Goal: Information Seeking & Learning: Learn about a topic

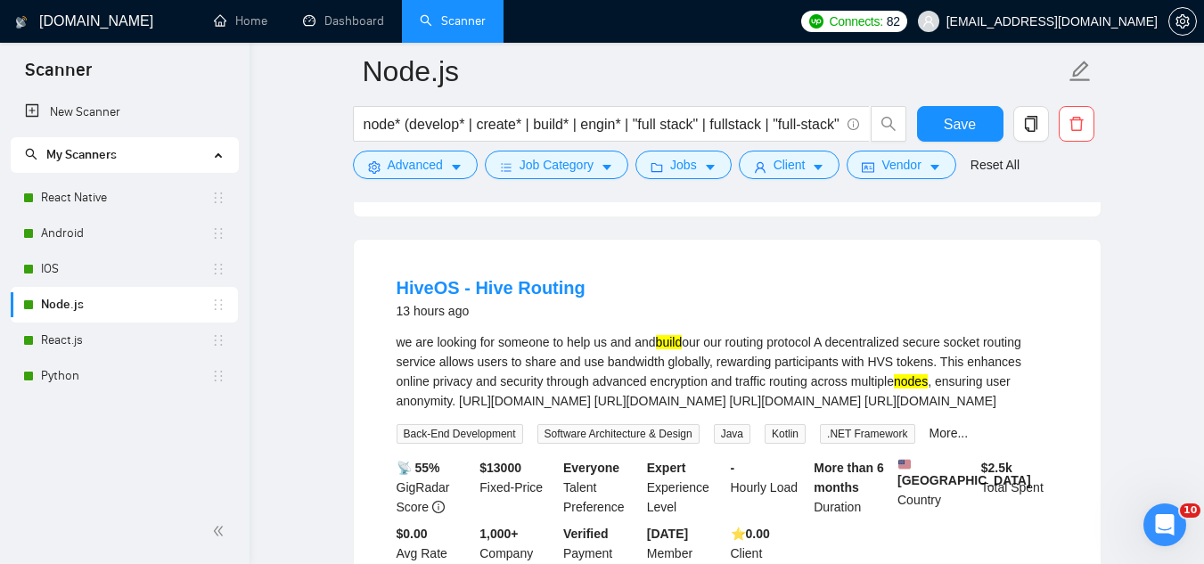
click at [1063, 30] on span "[EMAIL_ADDRESS][DOMAIN_NAME]" at bounding box center [1037, 21] width 261 height 57
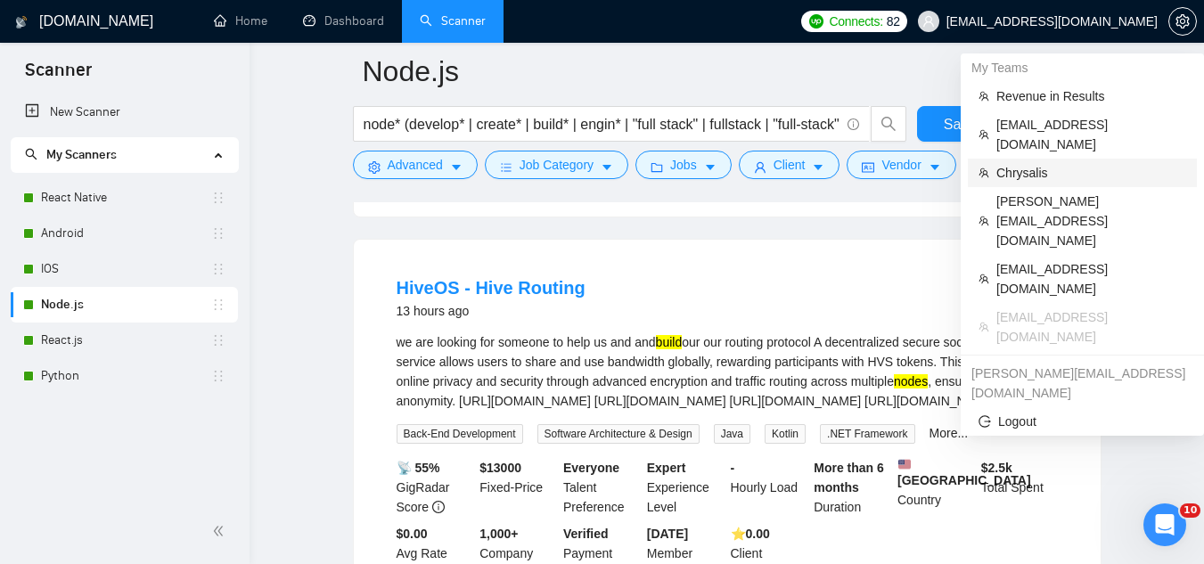
click at [1059, 163] on span "Chrysalis" at bounding box center [1091, 173] width 190 height 20
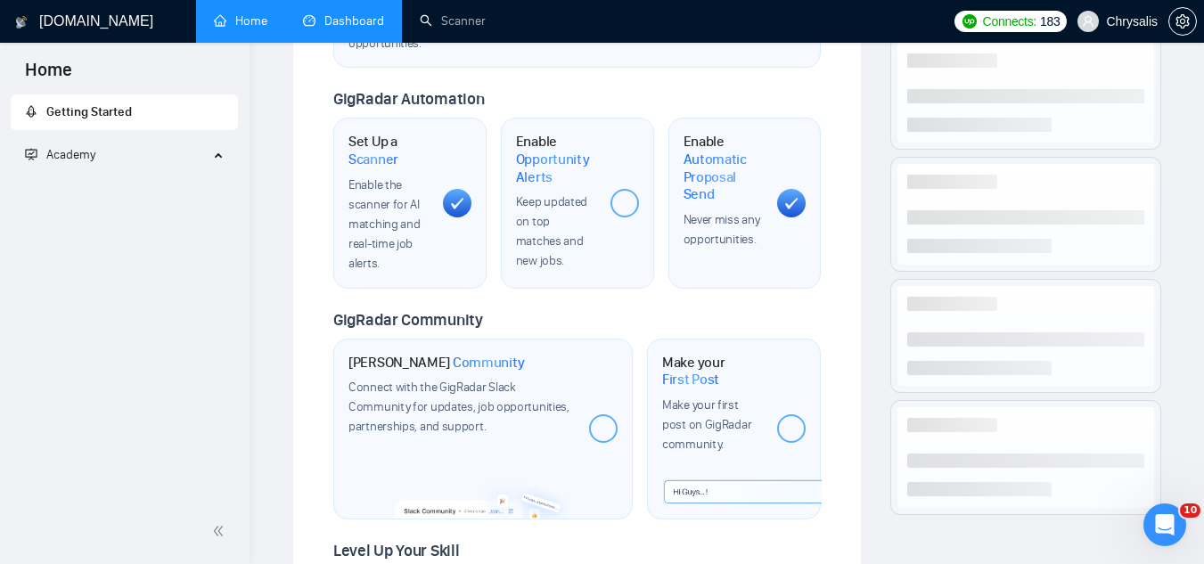
click at [344, 18] on link "Dashboard" at bounding box center [343, 20] width 81 height 15
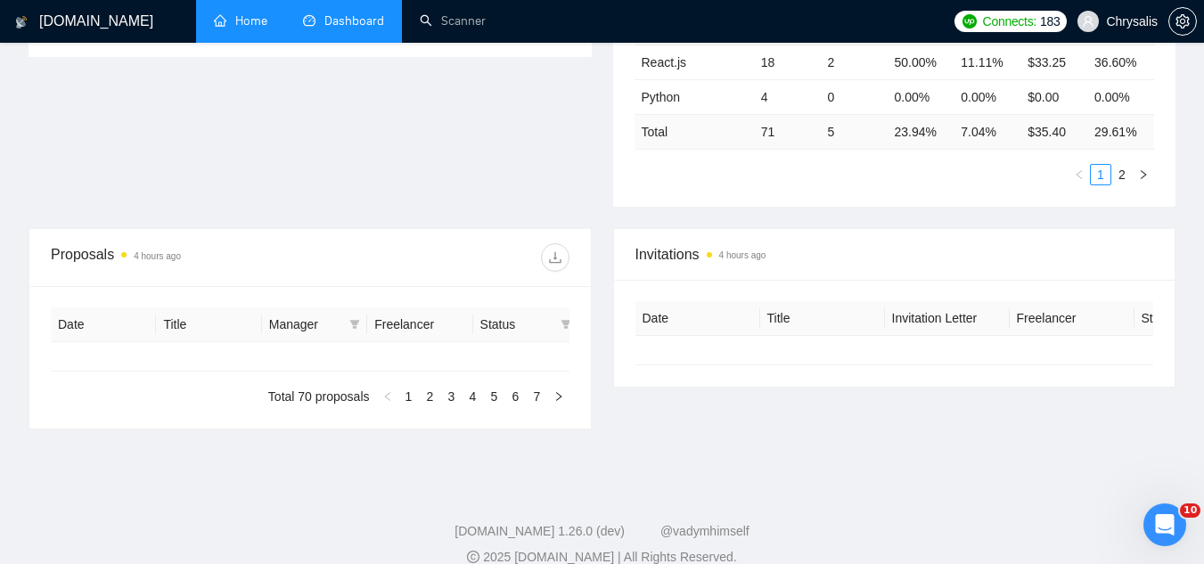
type input "[DATE]"
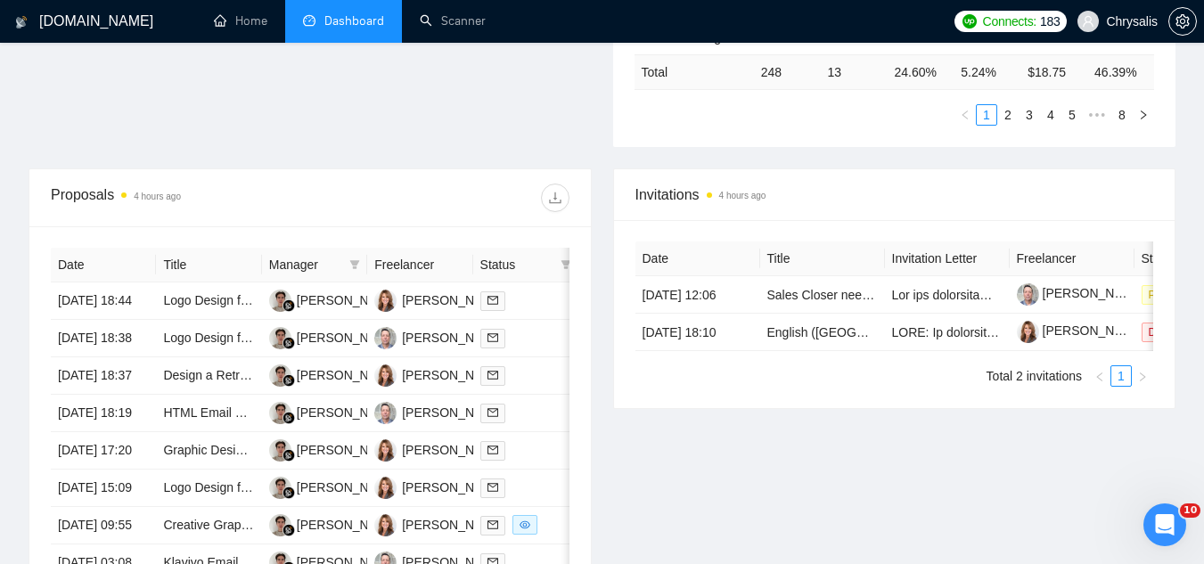
scroll to position [713, 0]
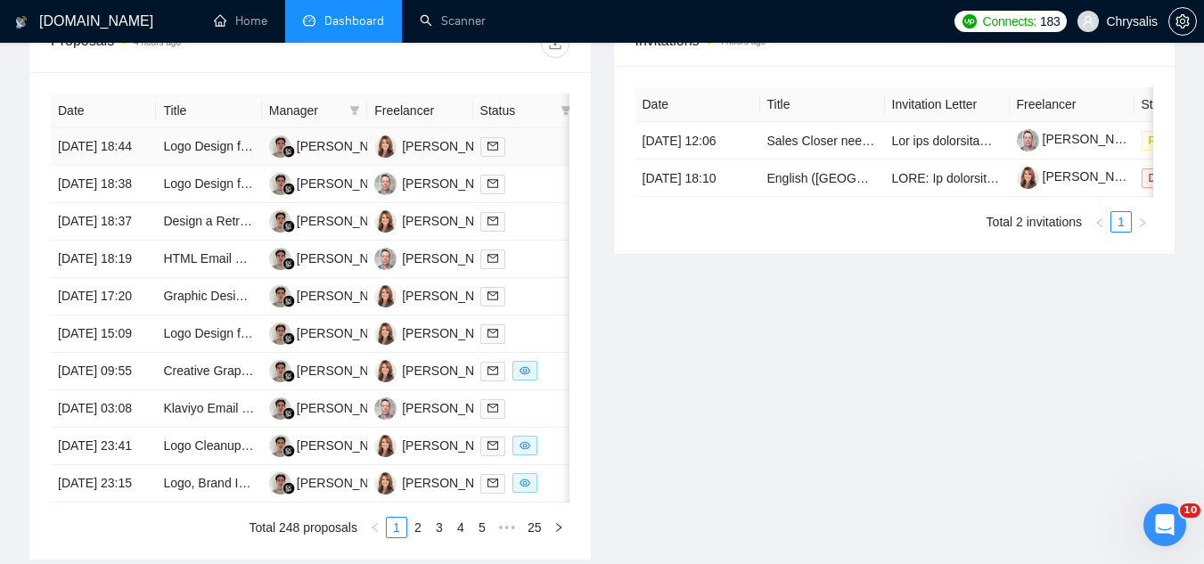
click at [215, 166] on td "Logo Design for SaaS Brand (GoodShare)" at bounding box center [208, 146] width 105 height 37
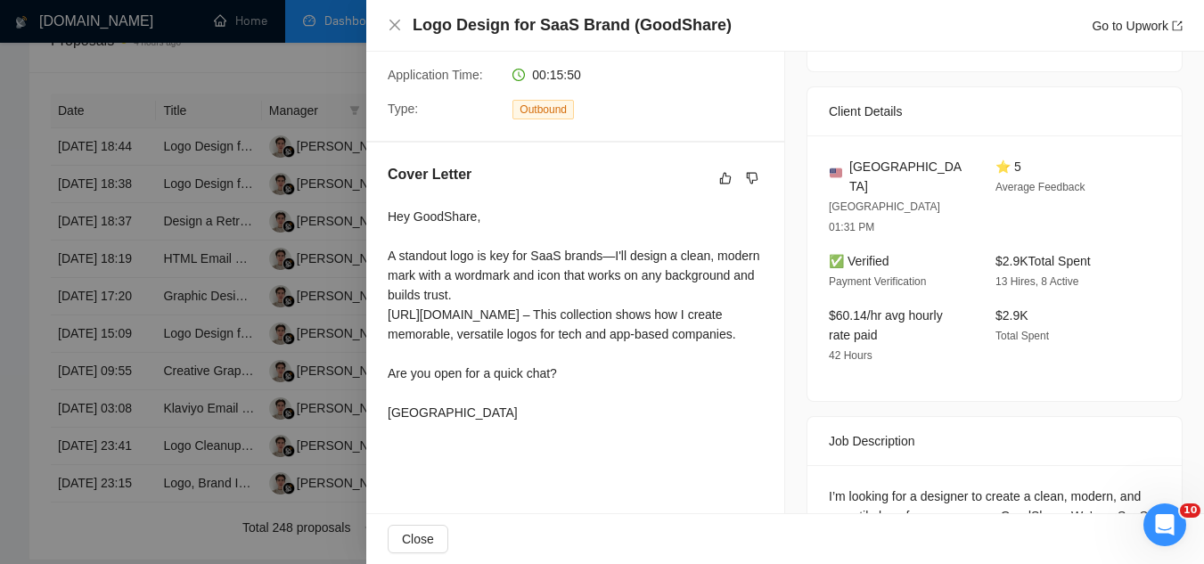
scroll to position [0, 0]
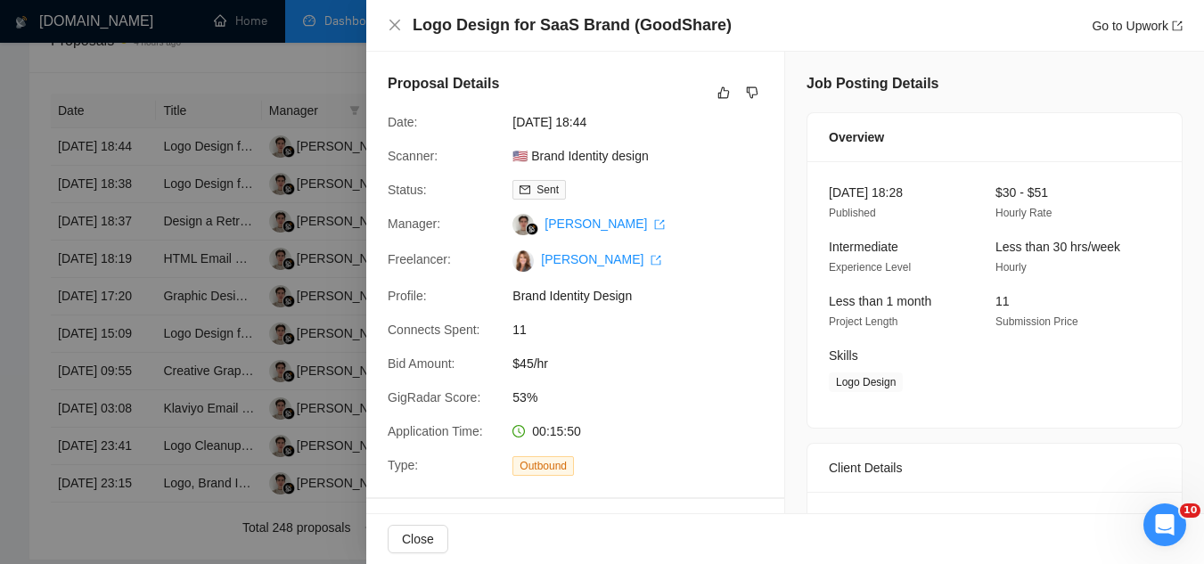
click at [298, 78] on div at bounding box center [602, 282] width 1204 height 564
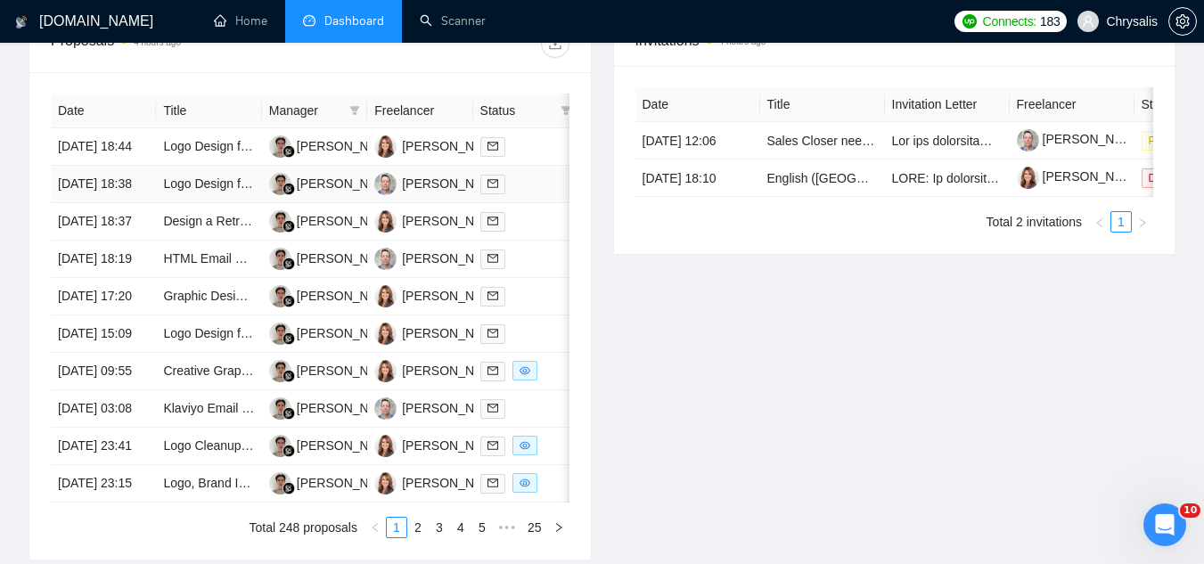
click at [233, 203] on td "Logo Design for SaaS Brand (GoodShare)" at bounding box center [208, 184] width 105 height 37
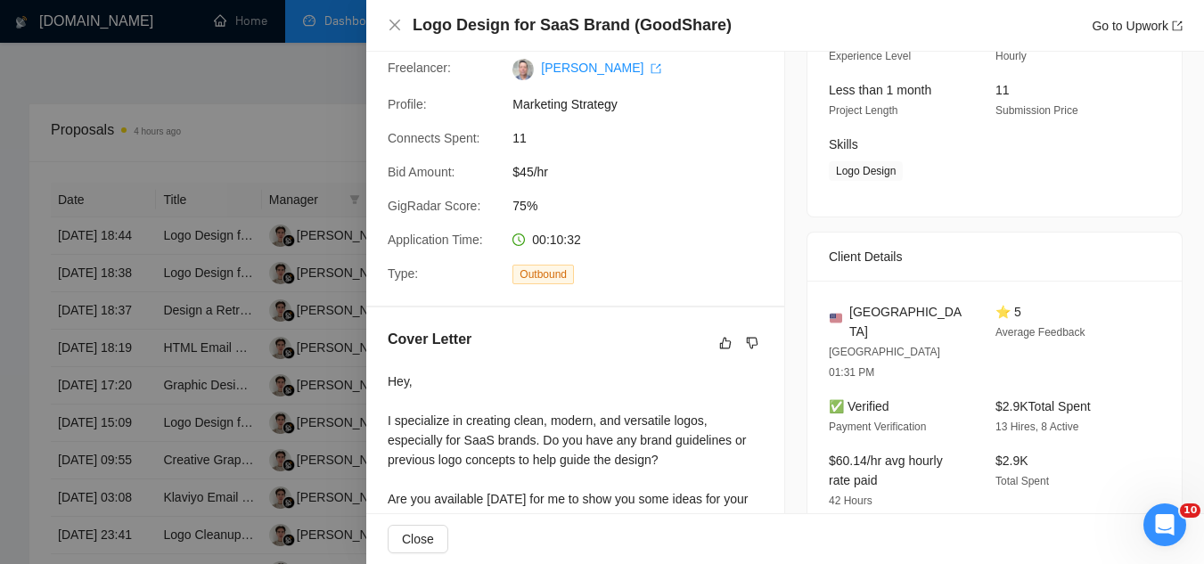
scroll to position [356, 0]
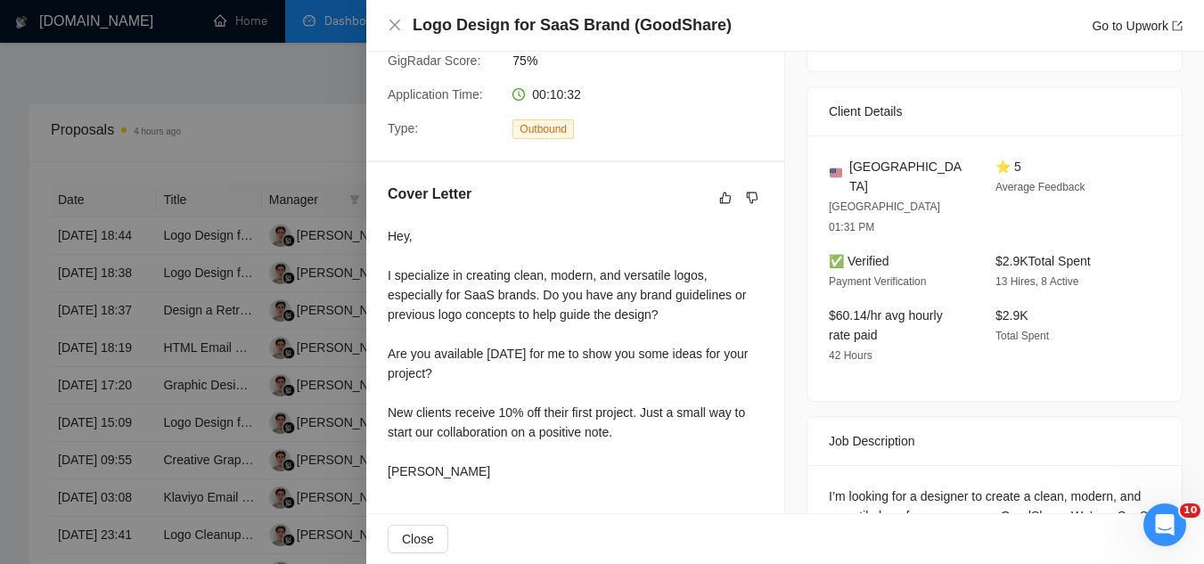
click at [295, 115] on div at bounding box center [602, 282] width 1204 height 564
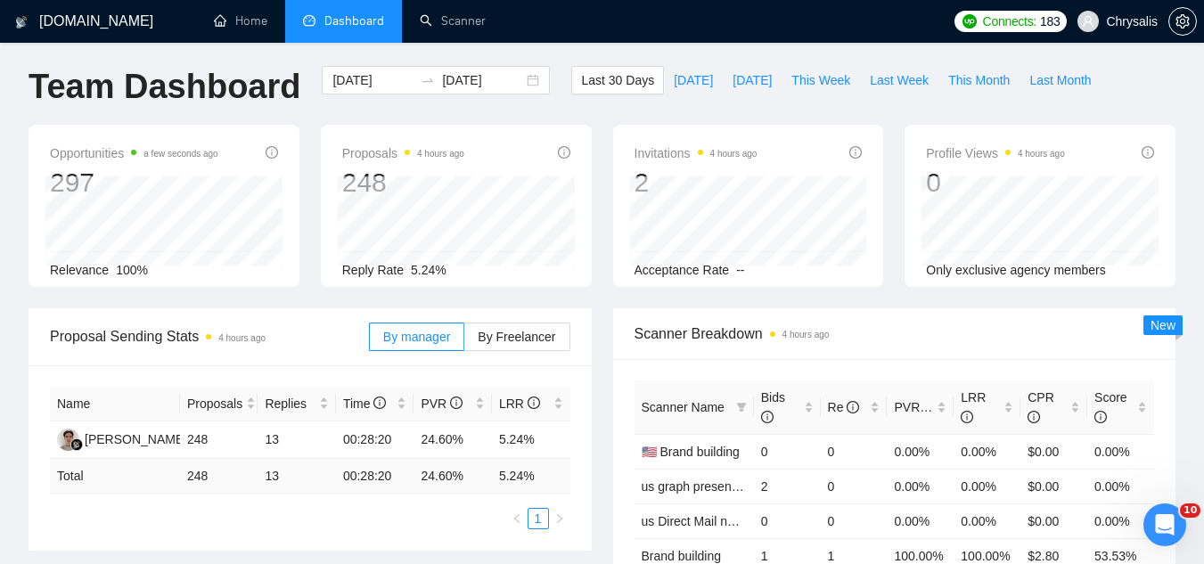
scroll to position [0, 0]
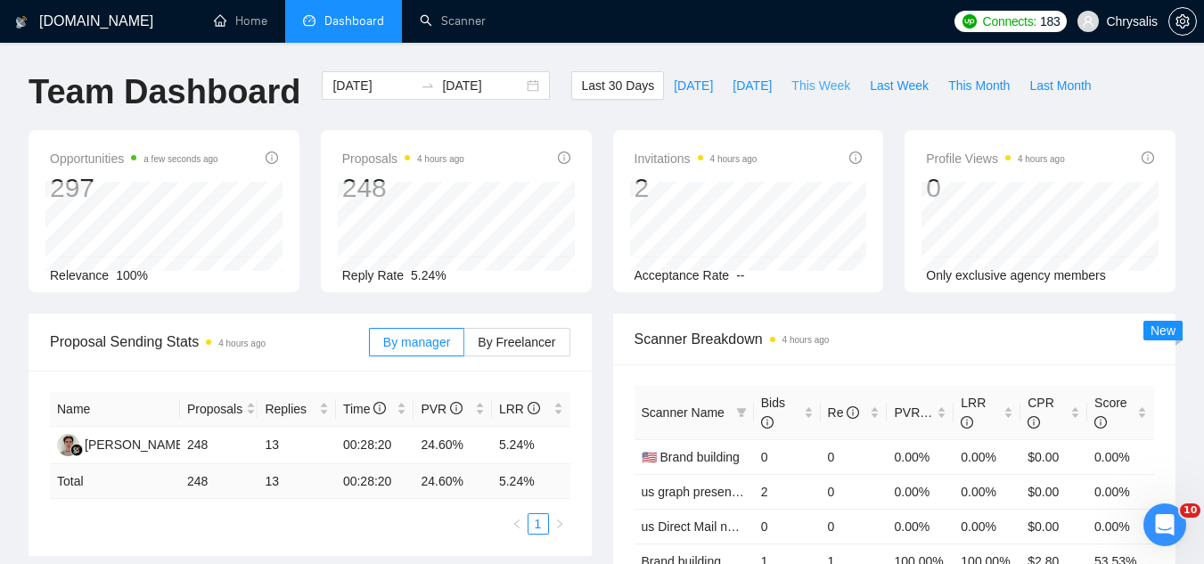
click at [812, 90] on span "This Week" at bounding box center [820, 86] width 59 height 20
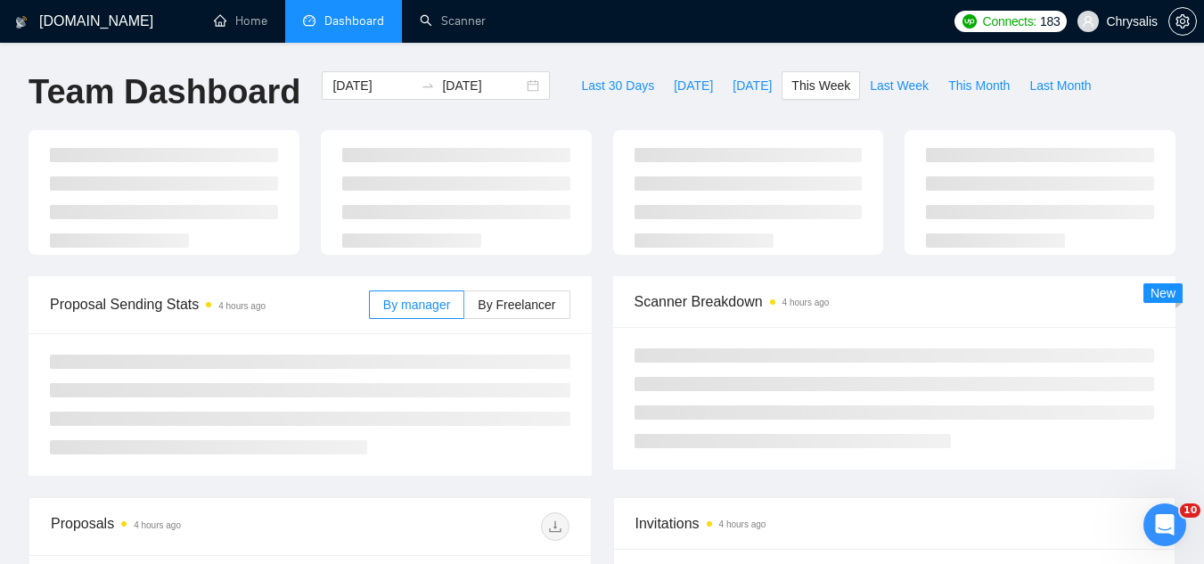
type input "[DATE]"
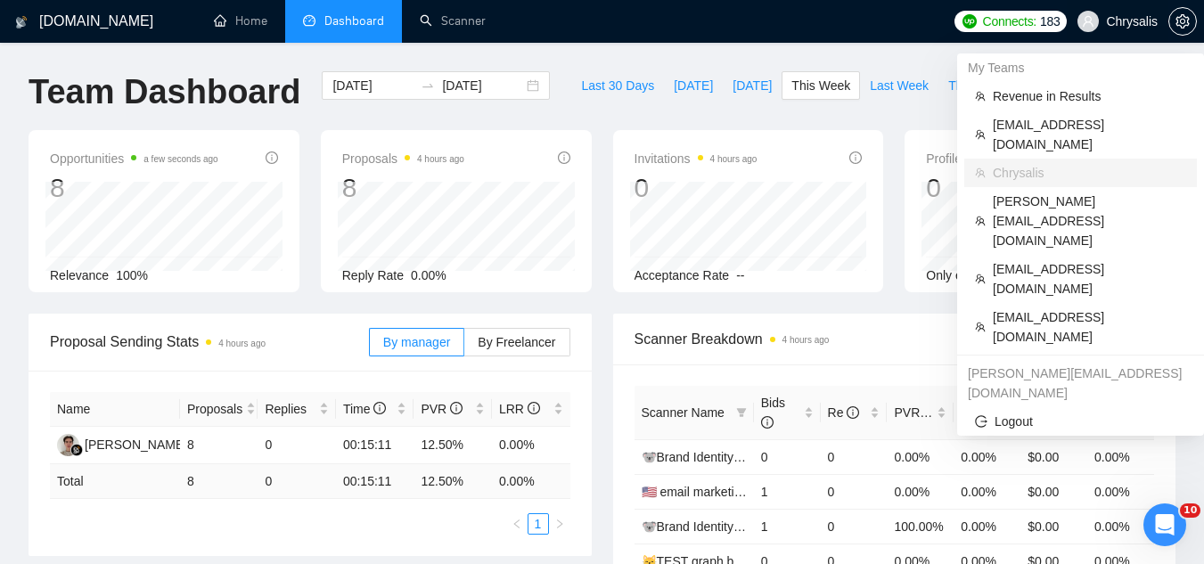
click at [1117, 21] on span "Chrysalis" at bounding box center [1132, 21] width 52 height 0
click at [1047, 307] on span "[EMAIL_ADDRESS][DOMAIN_NAME]" at bounding box center [1088, 326] width 193 height 39
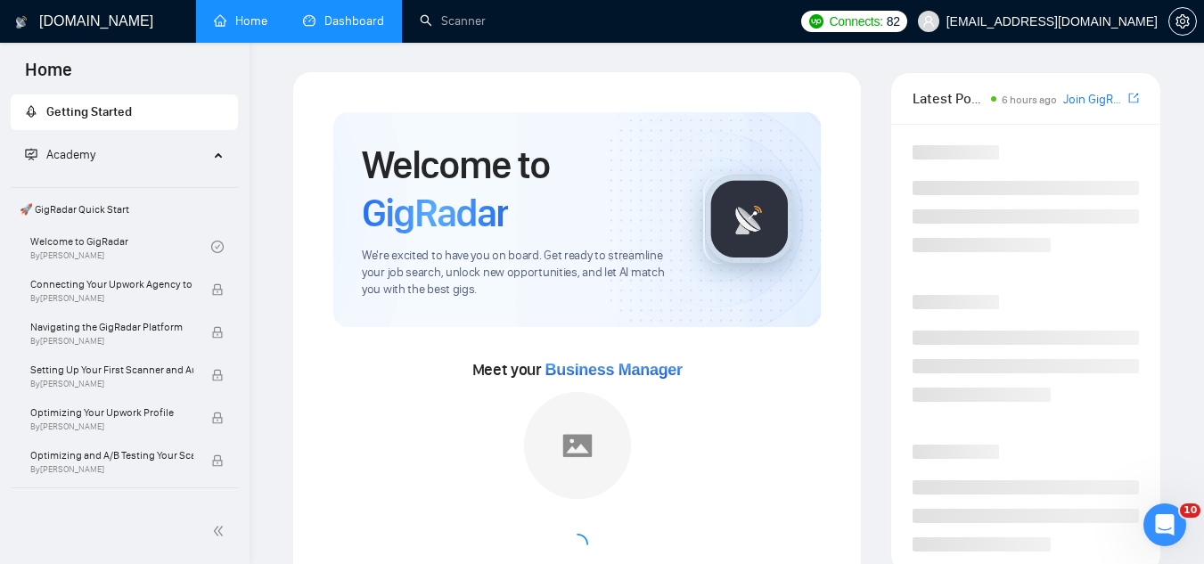
click at [337, 17] on link "Dashboard" at bounding box center [343, 20] width 81 height 15
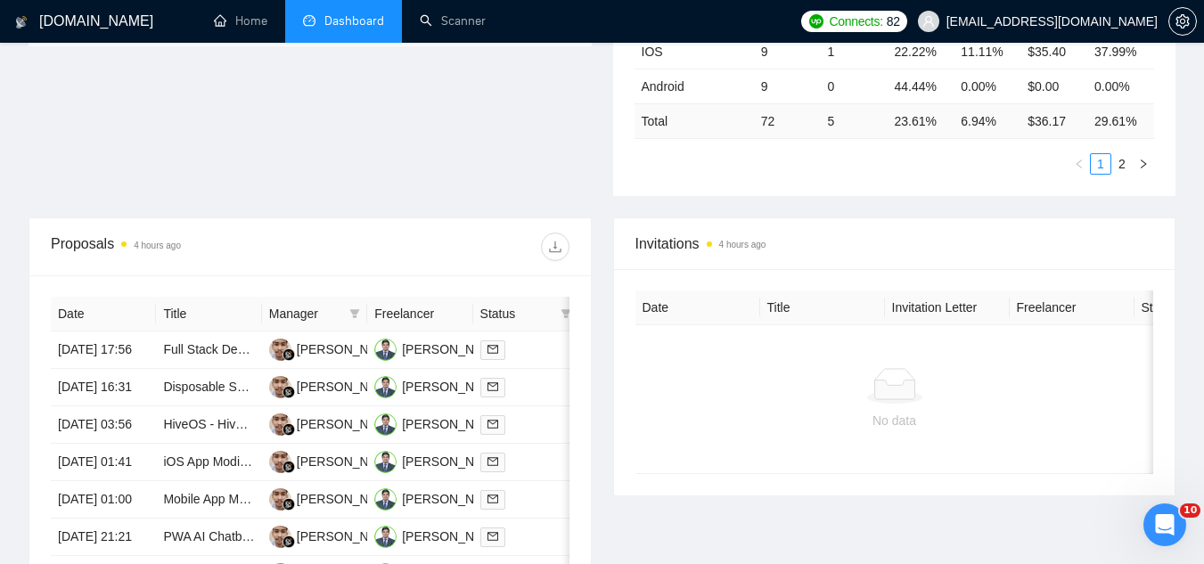
scroll to position [535, 0]
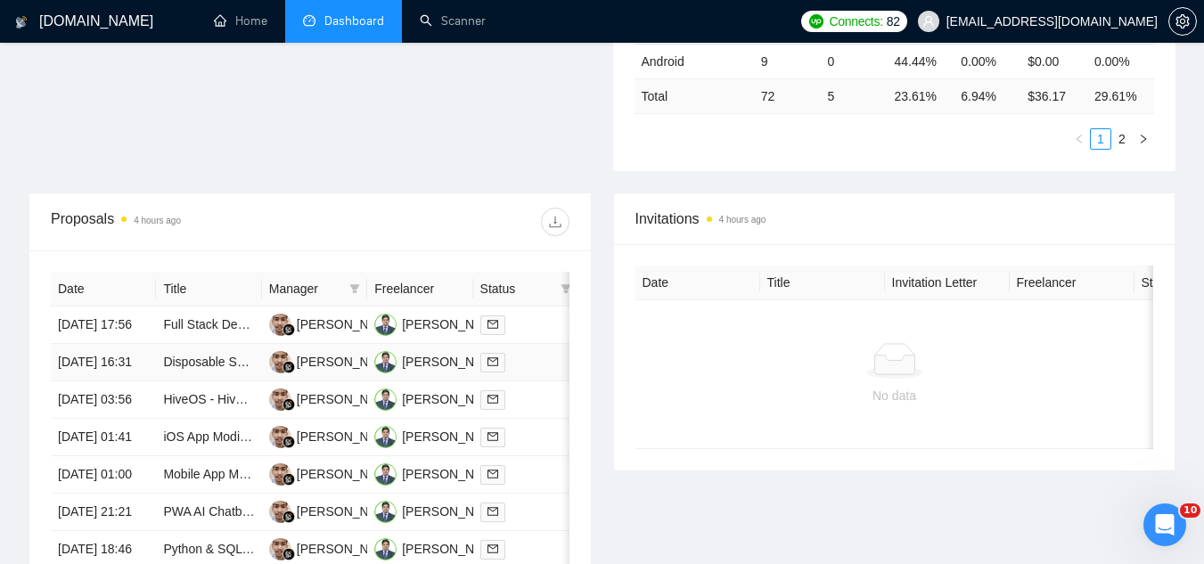
click at [223, 381] on td "Disposable SMS Number Flow for OTP Testing with Twilio/Plivo/Telnyx and Playwri…" at bounding box center [208, 362] width 105 height 37
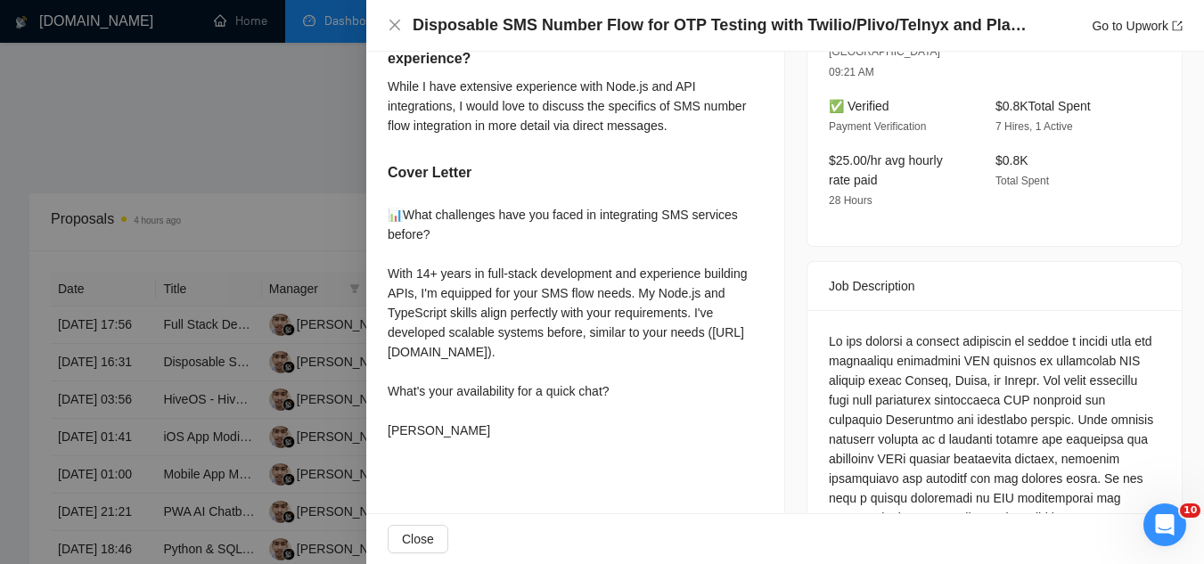
click at [302, 164] on div at bounding box center [602, 282] width 1204 height 564
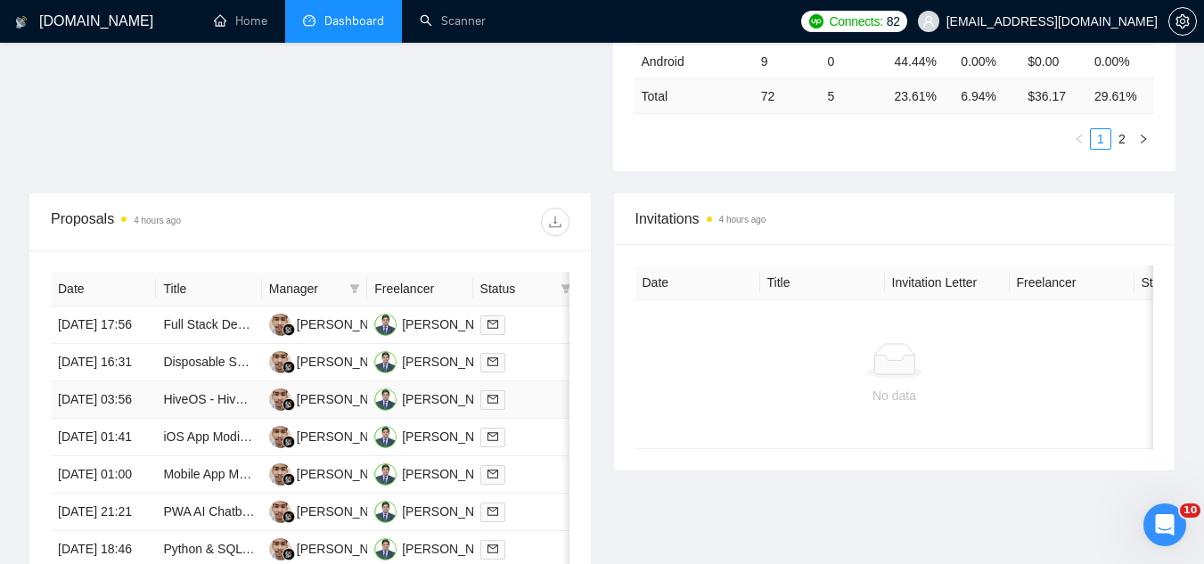
click at [206, 419] on td "HiveOS - Hive Routing" at bounding box center [208, 399] width 105 height 37
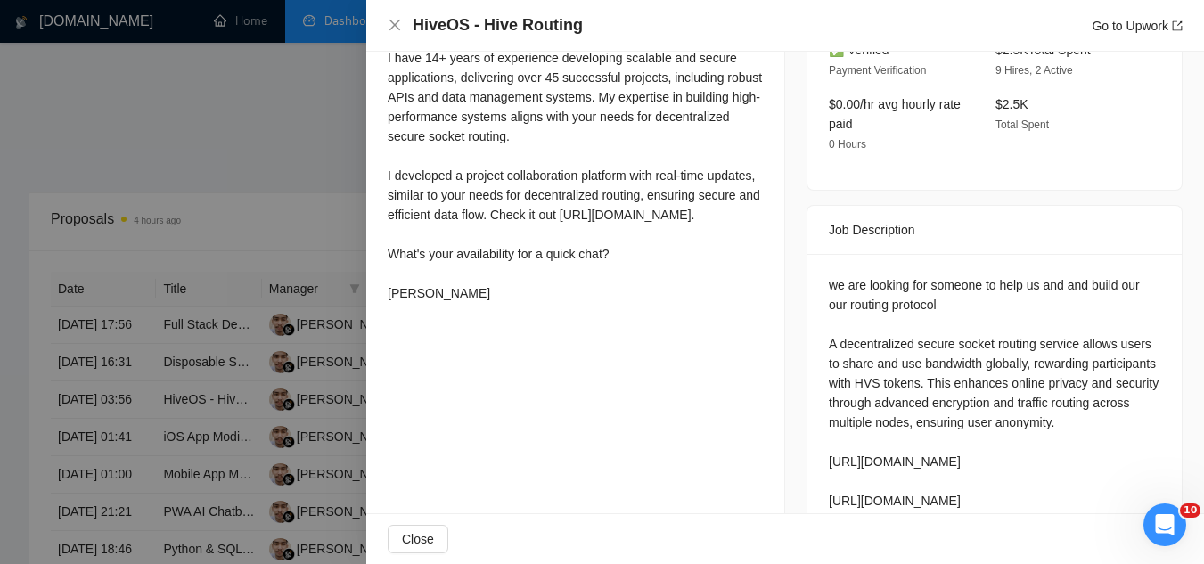
scroll to position [624, 0]
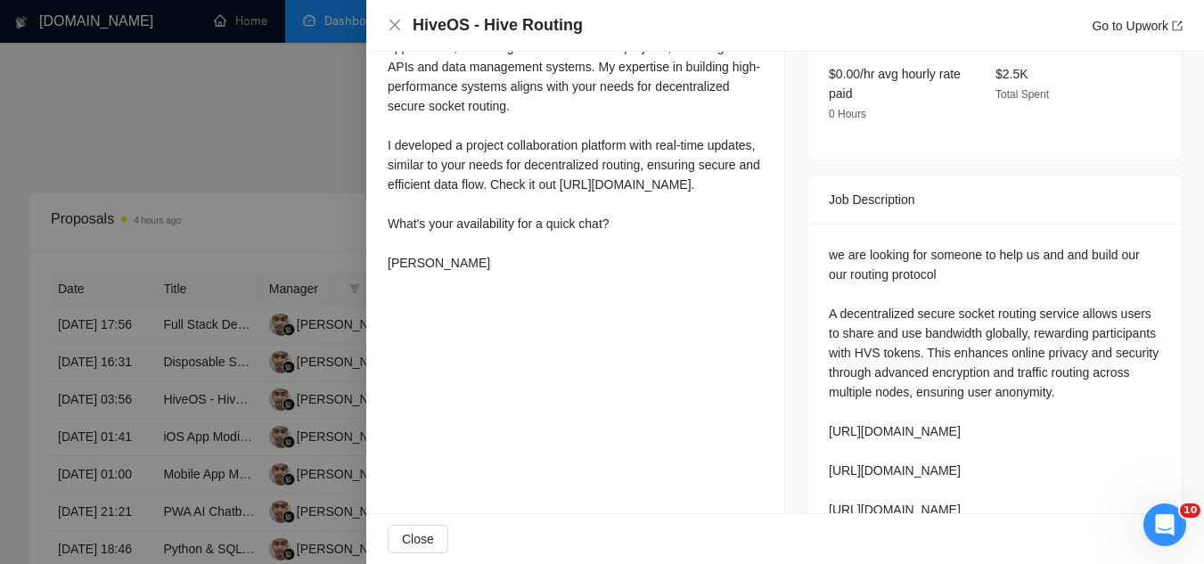
click at [953, 366] on div "we are looking for someone to help us and and build our our routing protocol A …" at bounding box center [993, 402] width 331 height 314
click at [953, 368] on div "we are looking for someone to help us and and build our our routing protocol A …" at bounding box center [993, 402] width 331 height 314
copy div "nodes"
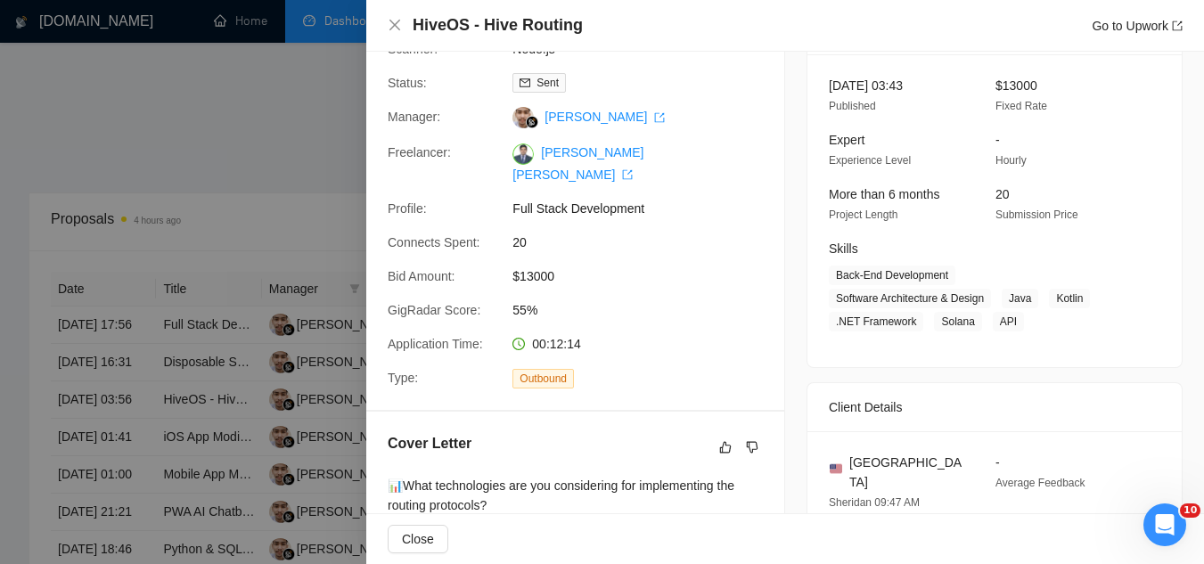
scroll to position [0, 0]
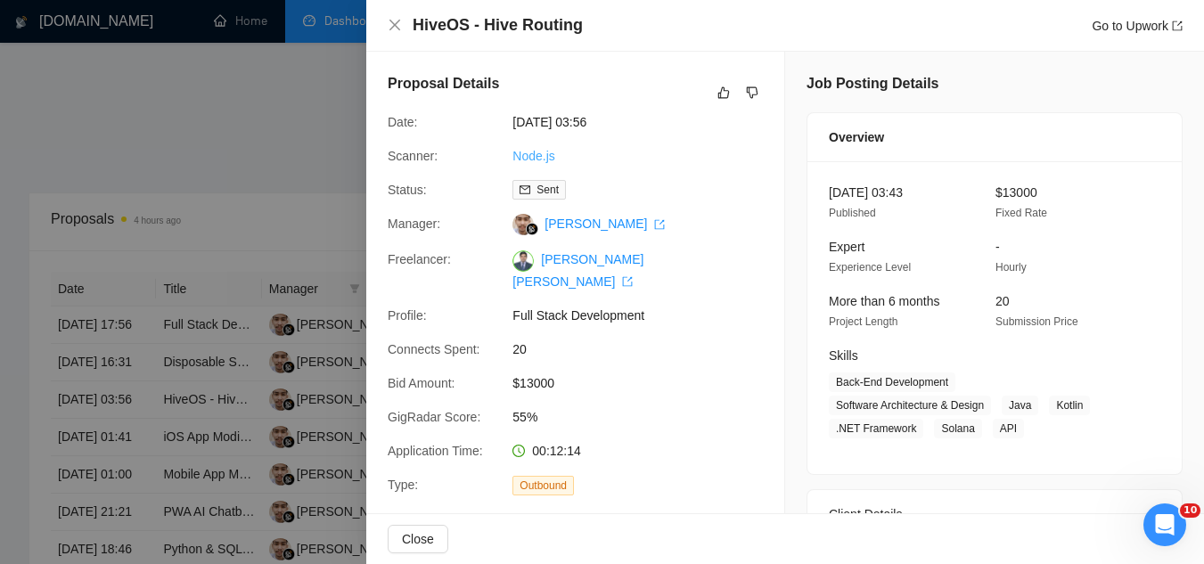
click at [529, 154] on link "Node.js" at bounding box center [533, 156] width 42 height 14
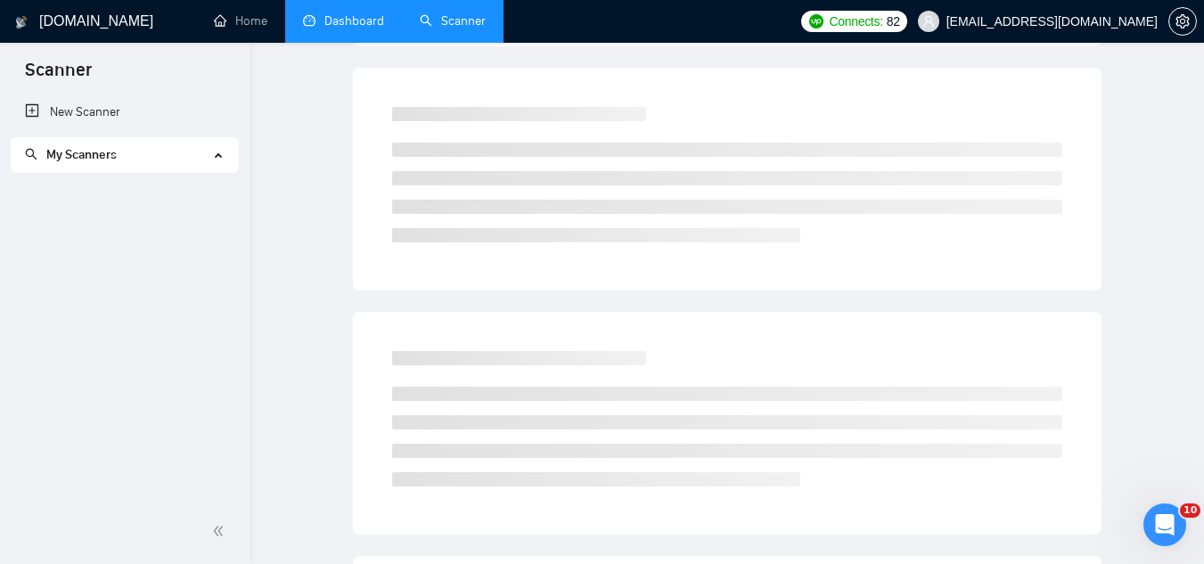
scroll to position [71, 0]
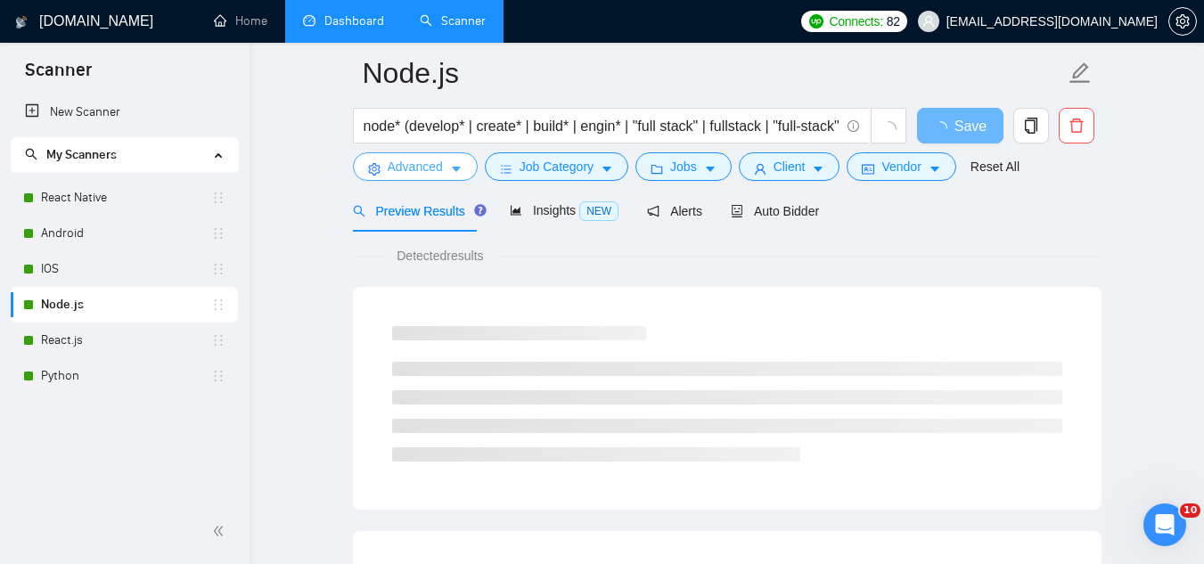
click at [429, 172] on span "Advanced" at bounding box center [415, 167] width 55 height 20
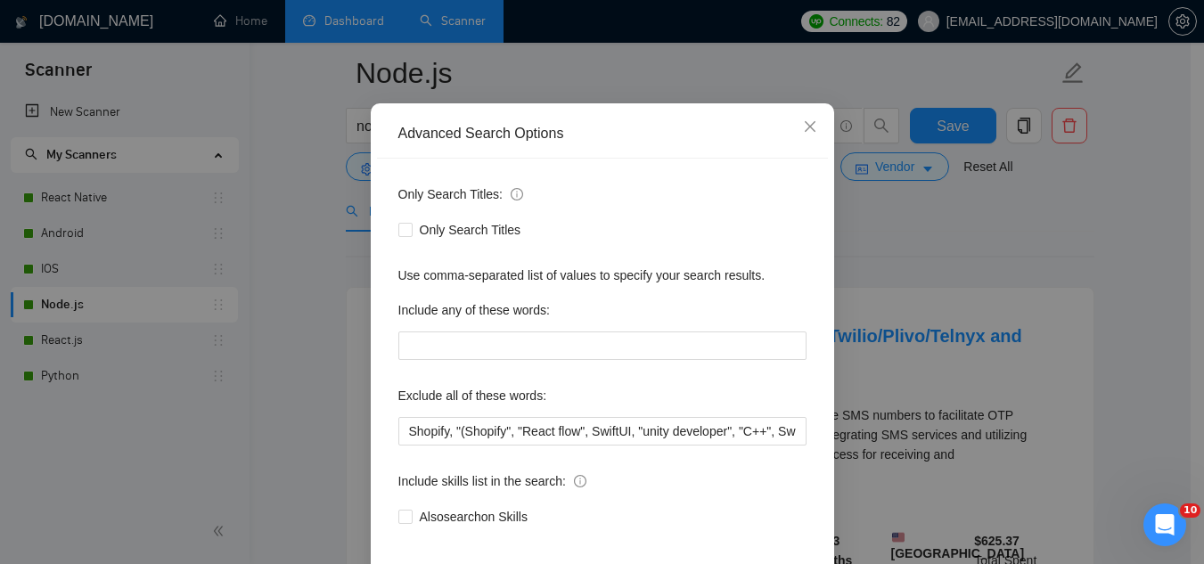
scroll to position [177, 0]
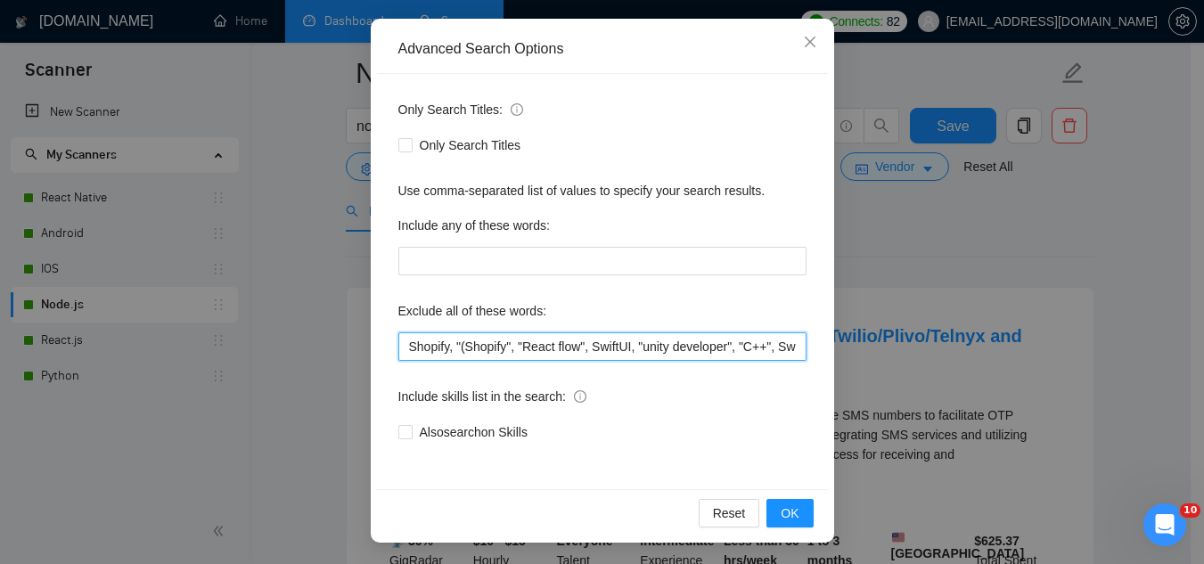
click at [398, 352] on input "Shopify, "(Shopify", "React flow", SwiftUI, "unity developer", "C++", Swift, "v…" at bounding box center [602, 346] width 408 height 29
paste input "nodes"
type input "nodes, Shopify, "(Shopify", "React flow", SwiftUI, "unity developer", "C++", Sw…"
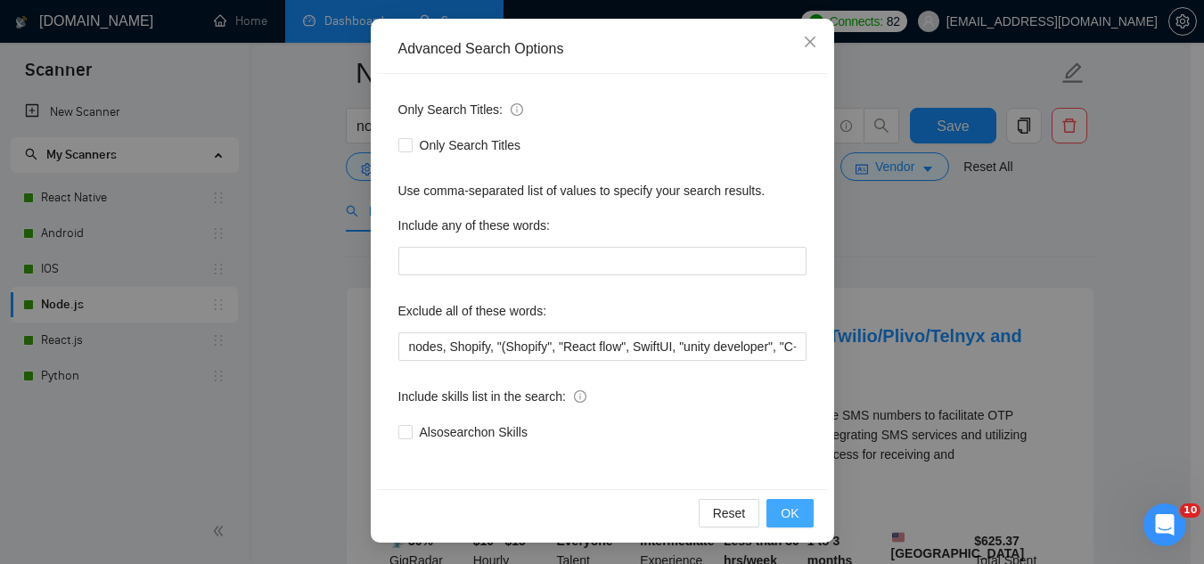
click at [780, 518] on span "OK" at bounding box center [789, 513] width 18 height 20
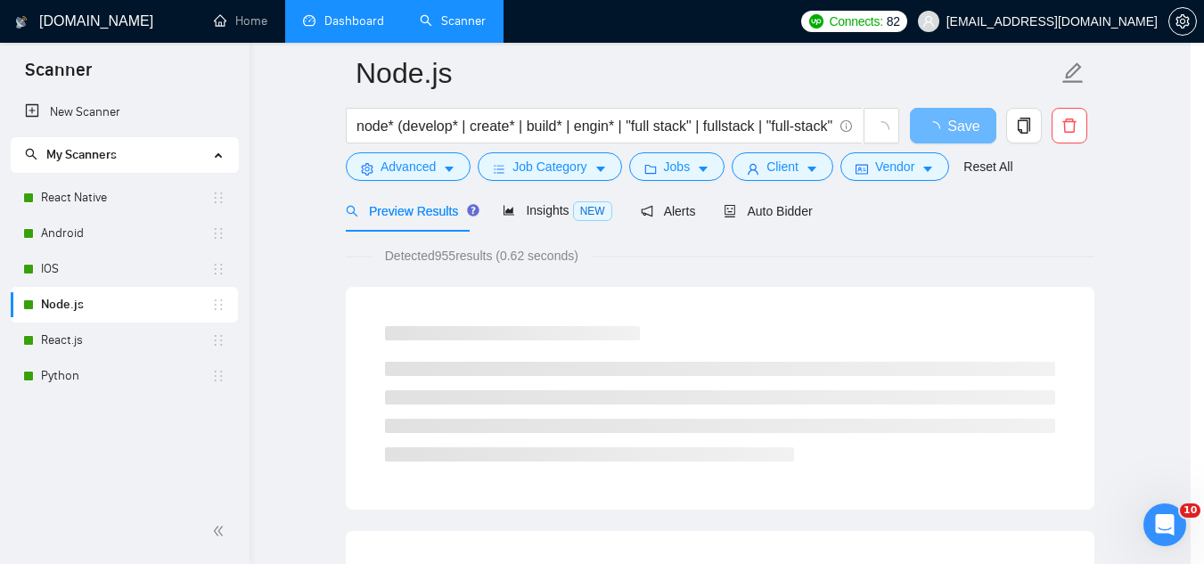
scroll to position [88, 0]
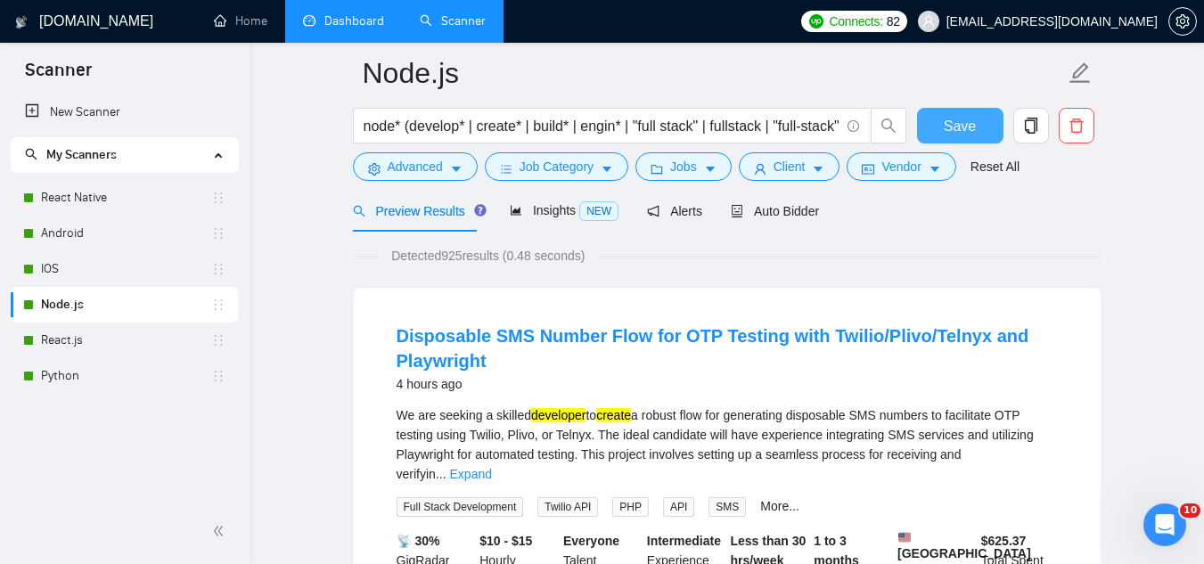
click at [967, 120] on span "Save" at bounding box center [959, 126] width 32 height 22
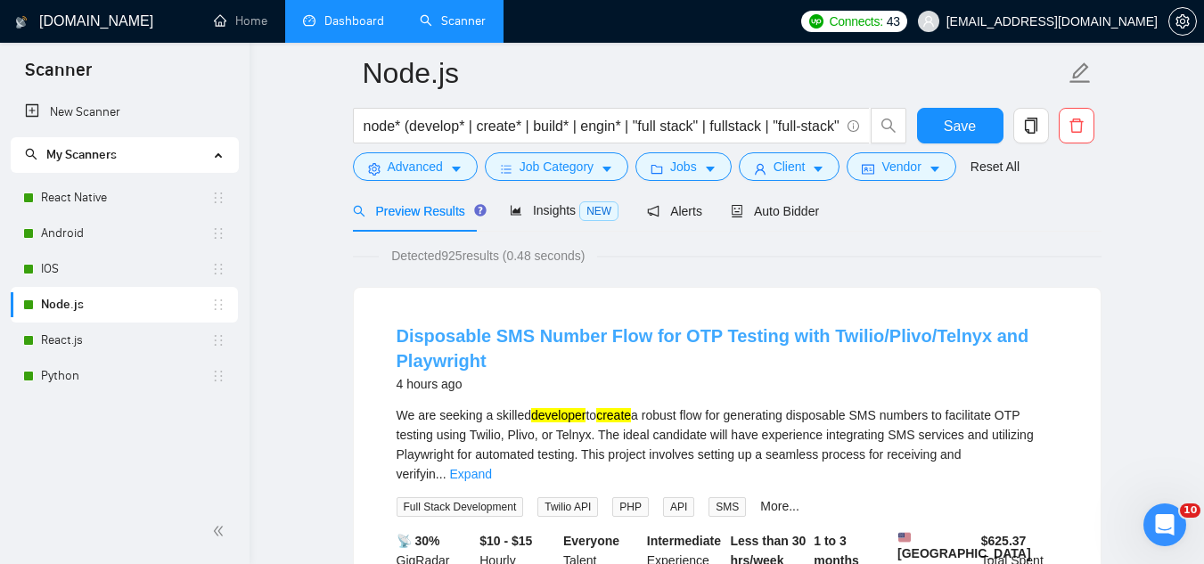
click at [429, 334] on link "Disposable SMS Number Flow for OTP Testing with Twilio/Plivo/Telnyx and Playwri…" at bounding box center [712, 348] width 633 height 45
click at [459, 339] on link "Disposable SMS Number Flow for OTP Testing with Twilio/Plivo/Telnyx and Playwri…" at bounding box center [712, 348] width 633 height 45
